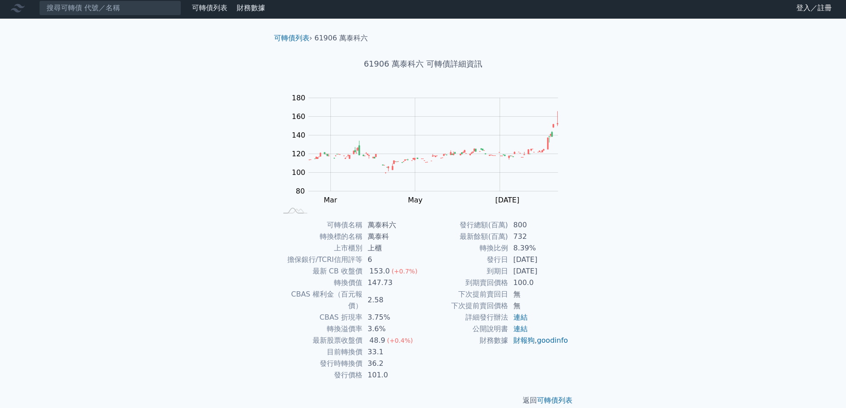
scroll to position [3, 0]
drag, startPoint x: 470, startPoint y: 281, endPoint x: 524, endPoint y: 283, distance: 53.8
click at [524, 283] on tr "到期賣回價格 100.0" at bounding box center [496, 283] width 146 height 12
click at [525, 286] on td "100.0" at bounding box center [538, 283] width 61 height 12
drag, startPoint x: 533, startPoint y: 285, endPoint x: 488, endPoint y: 282, distance: 45.4
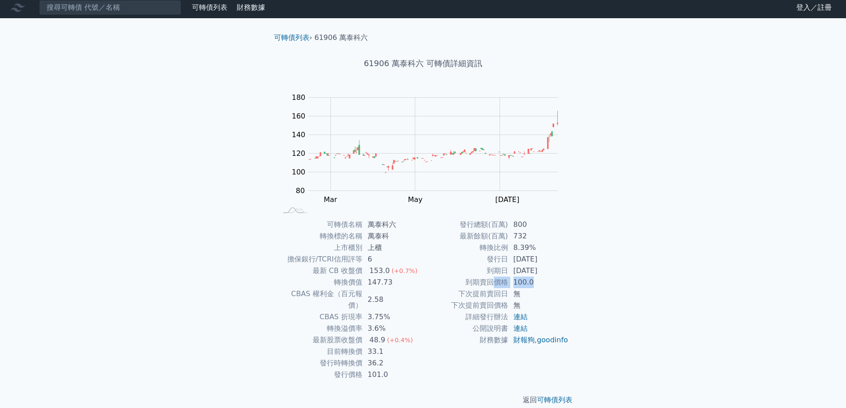
click at [489, 282] on tr "到期賣回價格 100.0" at bounding box center [496, 283] width 146 height 12
click at [470, 291] on td "下次提前賣回日" at bounding box center [465, 294] width 85 height 12
drag, startPoint x: 445, startPoint y: 293, endPoint x: 519, endPoint y: 293, distance: 73.3
click at [517, 293] on tr "下次提前賣回日 無" at bounding box center [496, 294] width 146 height 12
click at [543, 302] on td "無" at bounding box center [538, 306] width 61 height 12
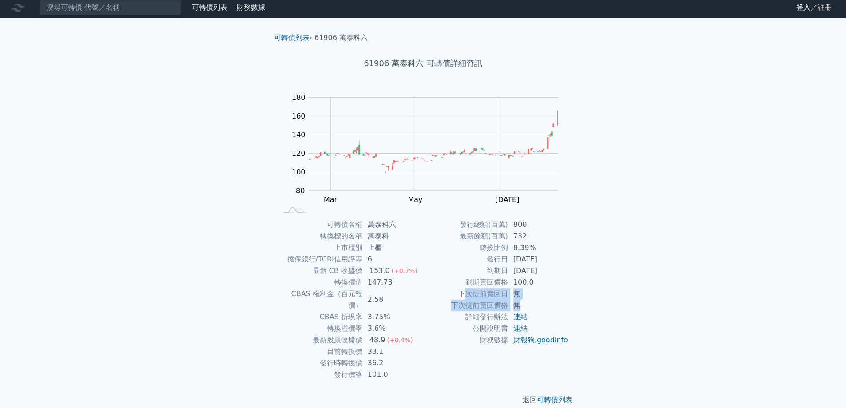
drag, startPoint x: 536, startPoint y: 303, endPoint x: 469, endPoint y: 298, distance: 67.3
click at [469, 298] on tbody "發行總額(百萬) 800 最新餘額(百萬) 732 轉換比例 8.39% 發行日 [DATE] 到期日 [DATE] 到期賣回價格 100.0 下次提前賣回日…" at bounding box center [496, 282] width 146 height 127
drag, startPoint x: 489, startPoint y: 268, endPoint x: 564, endPoint y: 271, distance: 75.1
click at [564, 271] on tr "到期日 [DATE]" at bounding box center [496, 271] width 146 height 12
click at [561, 271] on td "[DATE]" at bounding box center [538, 271] width 61 height 12
